Goal: Navigation & Orientation: Find specific page/section

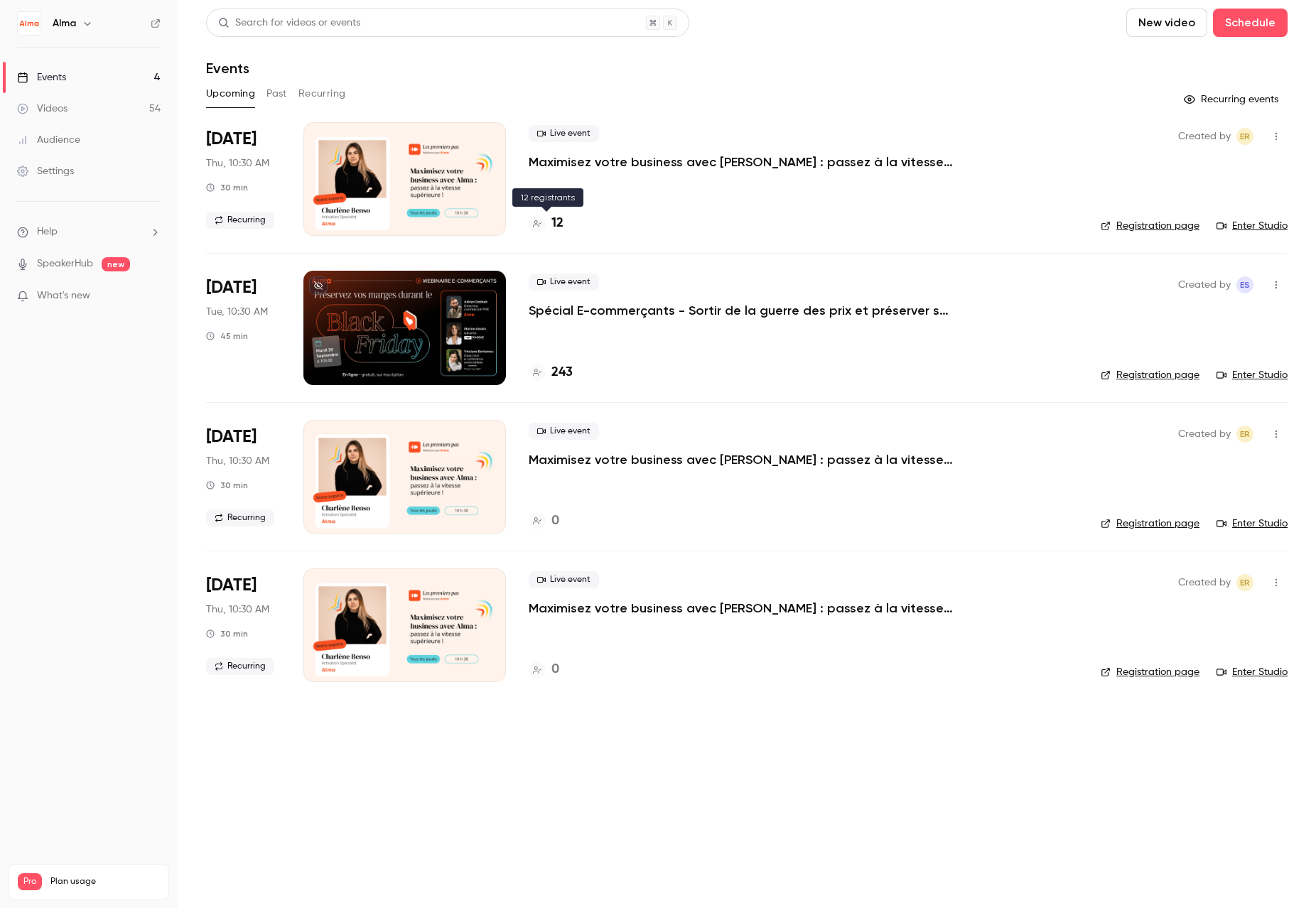
click at [532, 224] on icon at bounding box center [536, 223] width 8 height 8
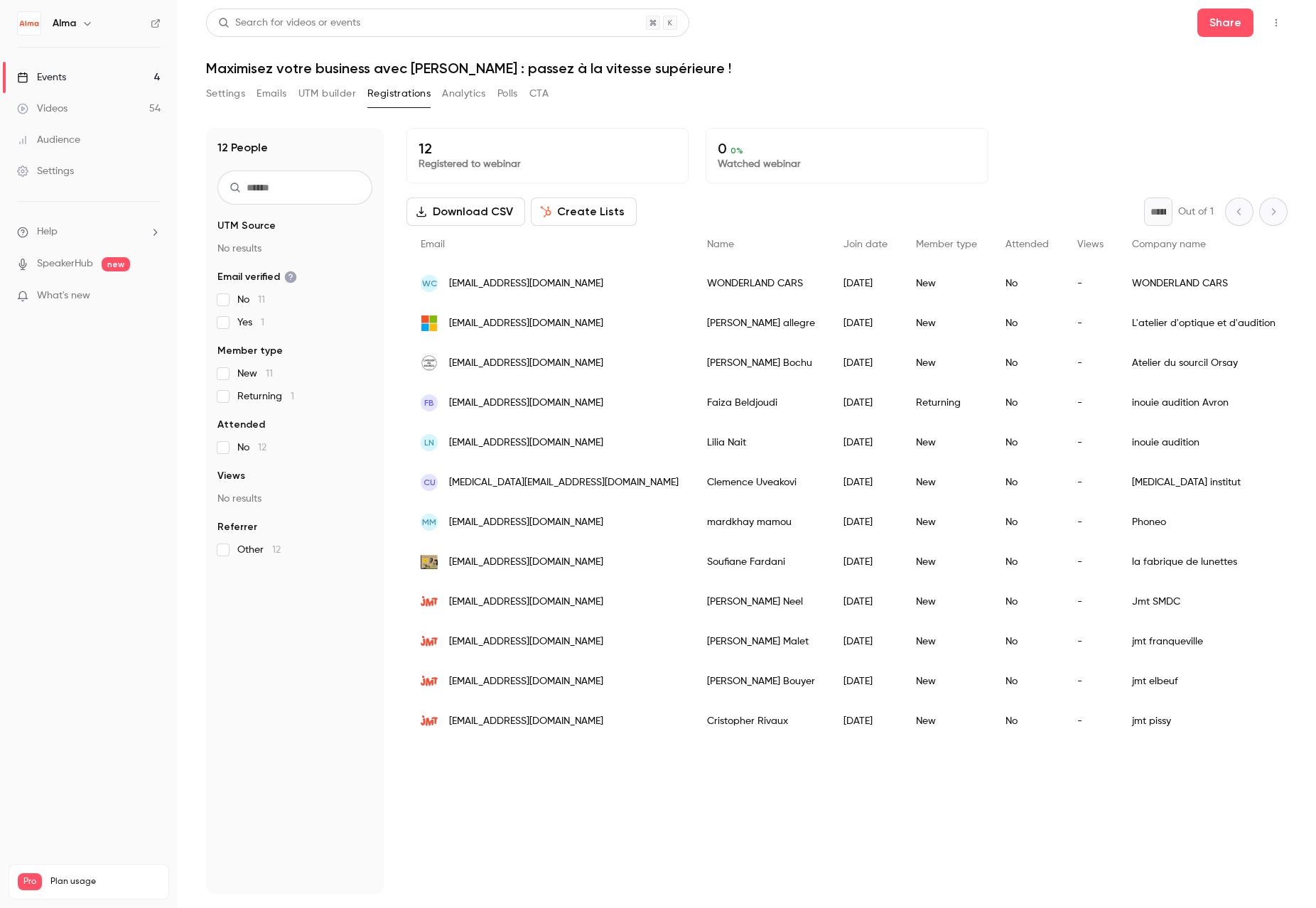
click at [220, 93] on button "Settings" at bounding box center [225, 93] width 39 height 23
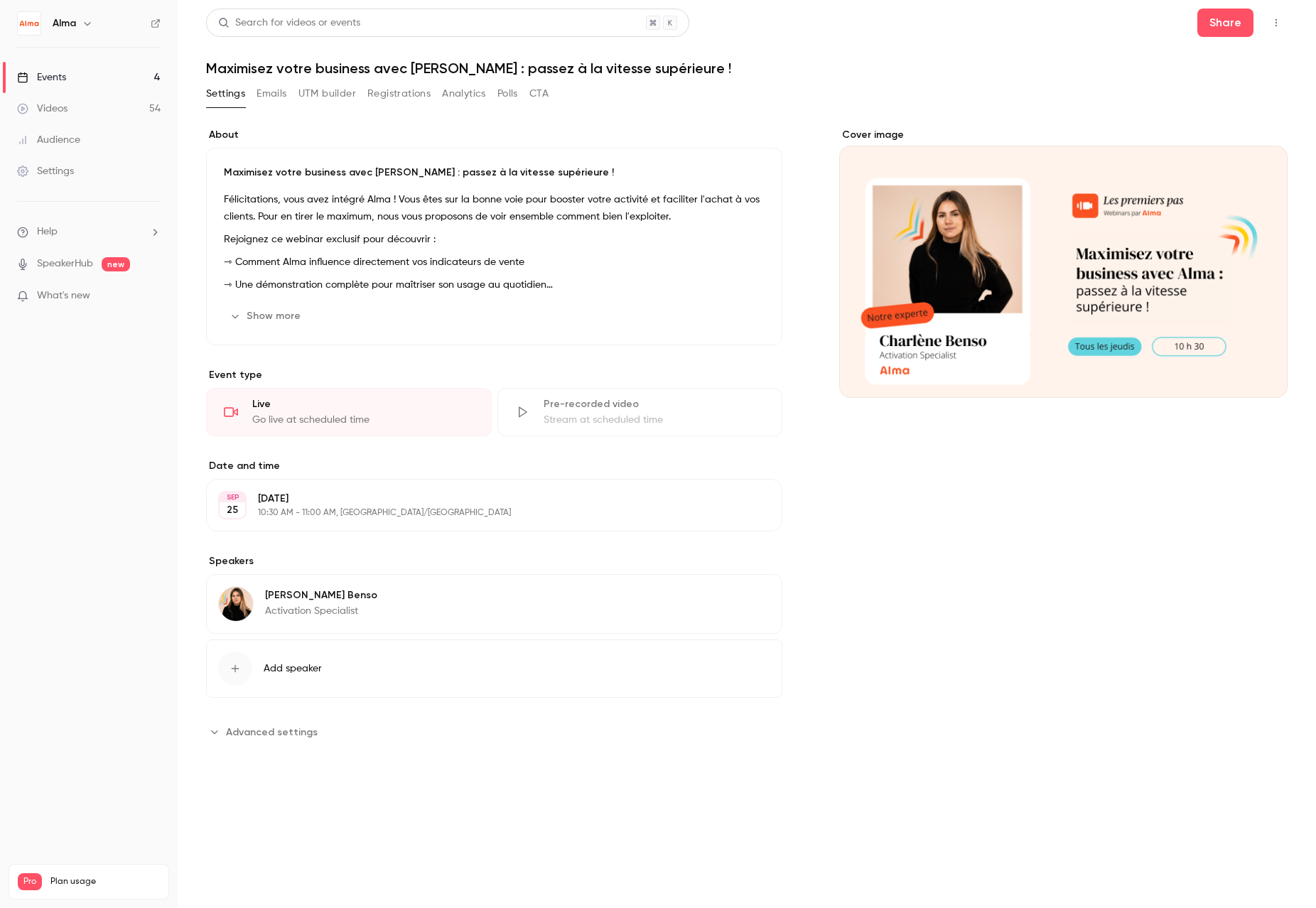
click at [63, 72] on div "Events" at bounding box center [42, 78] width 49 height 15
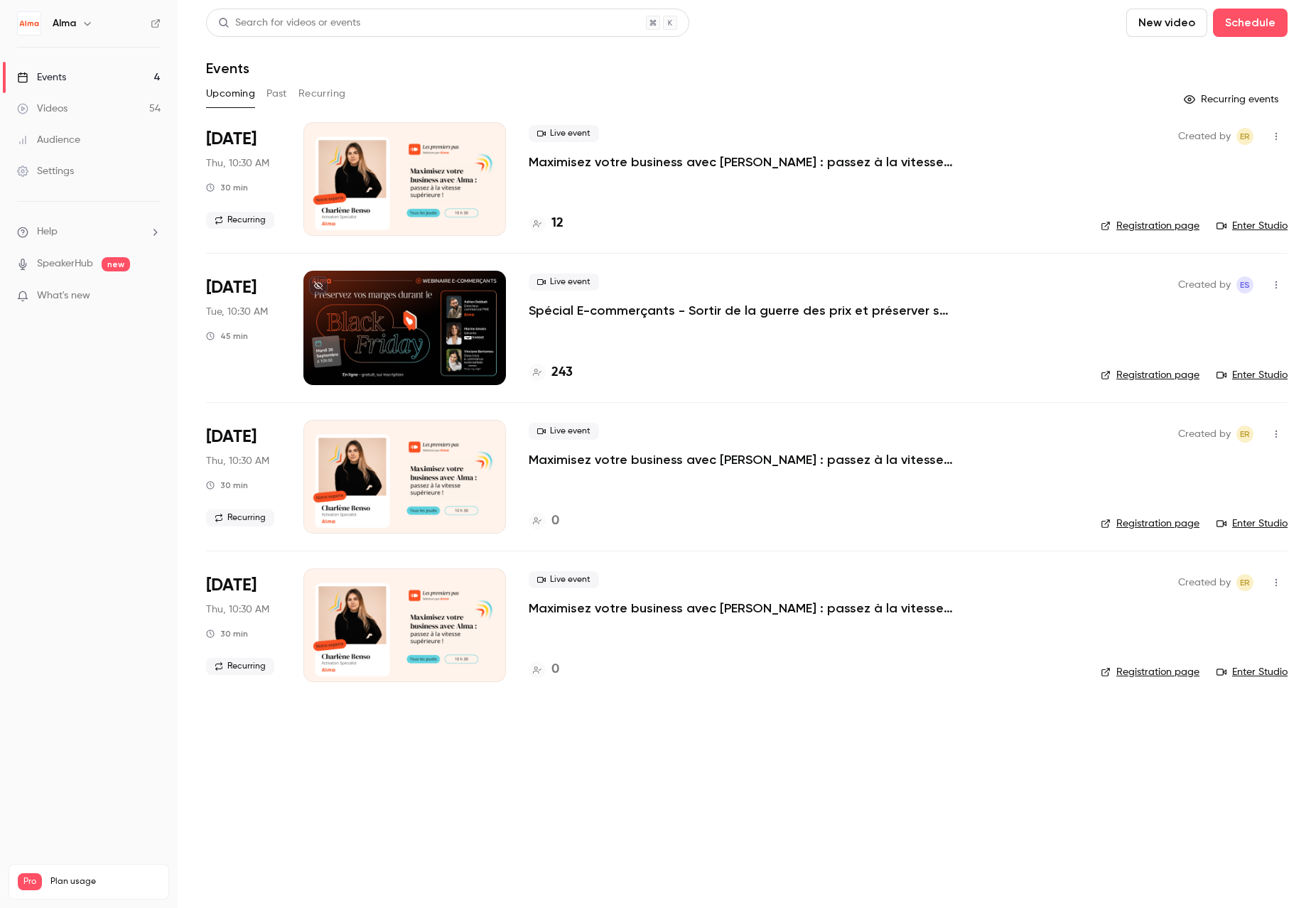
click at [1253, 223] on link "Enter Studio" at bounding box center [1252, 226] width 71 height 15
